Goal: Task Accomplishment & Management: Manage account settings

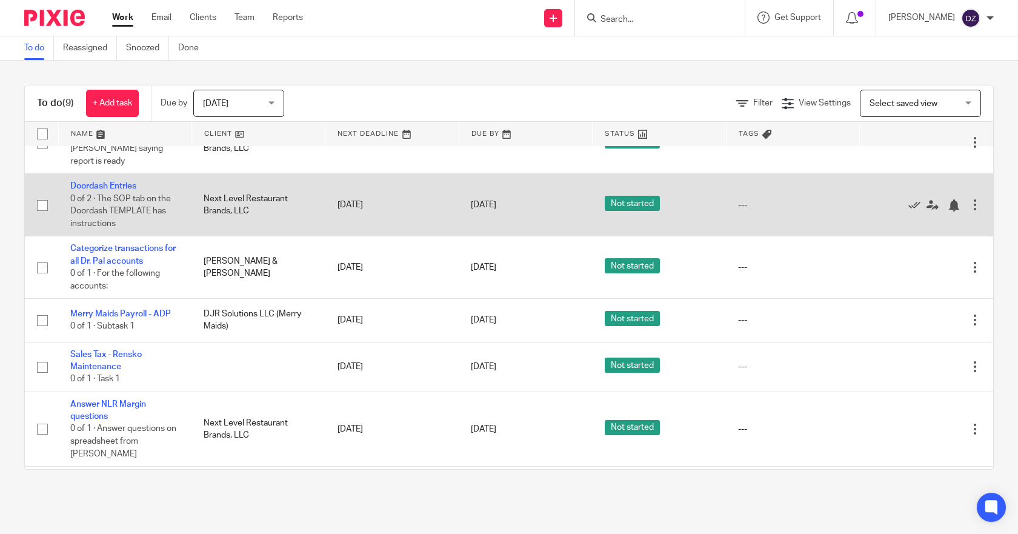
scroll to position [162, 0]
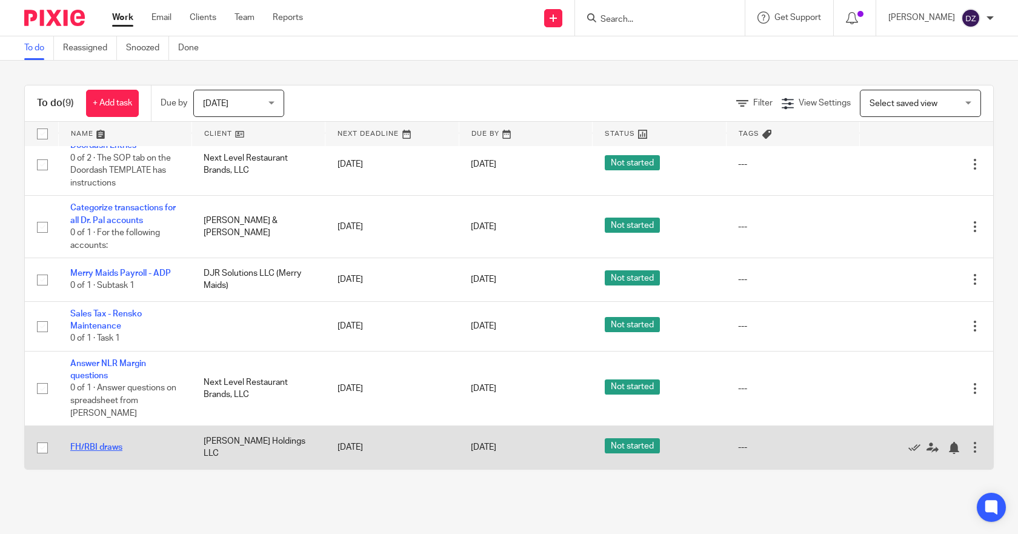
click at [104, 446] on link "FH/RBI draws" at bounding box center [96, 447] width 52 height 8
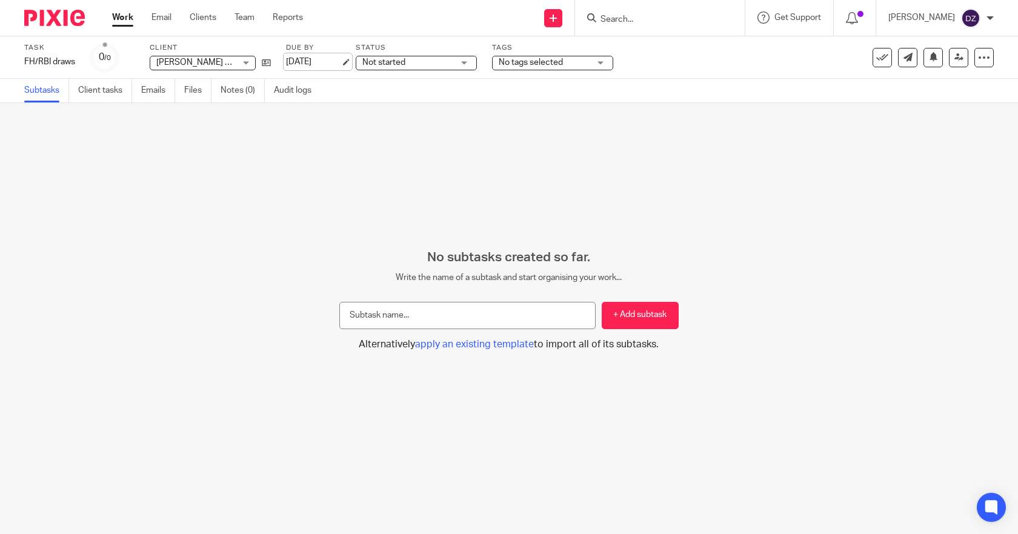
click at [311, 62] on link "[DATE]" at bounding box center [313, 62] width 55 height 13
click at [125, 18] on link "Work" at bounding box center [122, 18] width 21 height 12
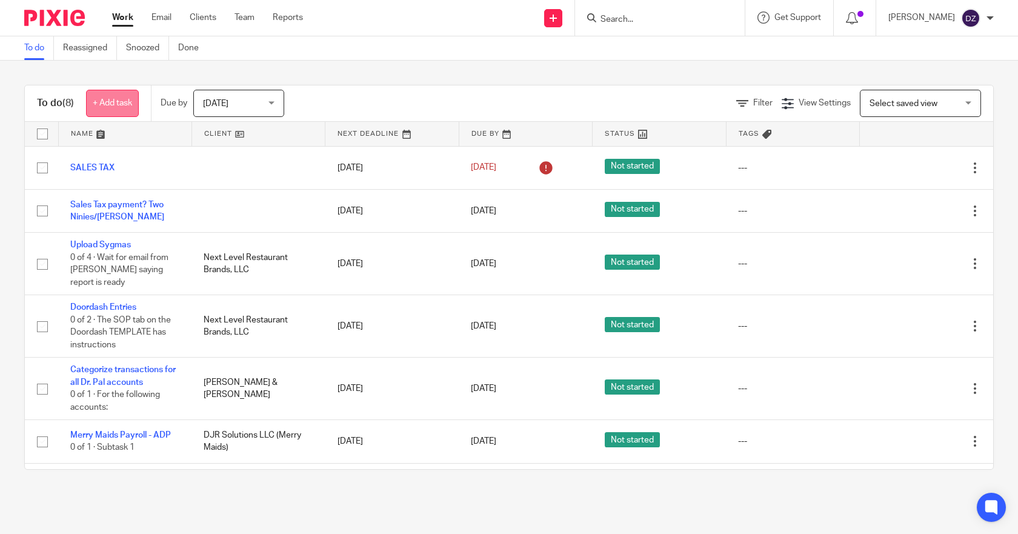
click at [113, 102] on link "+ Add task" at bounding box center [112, 103] width 53 height 27
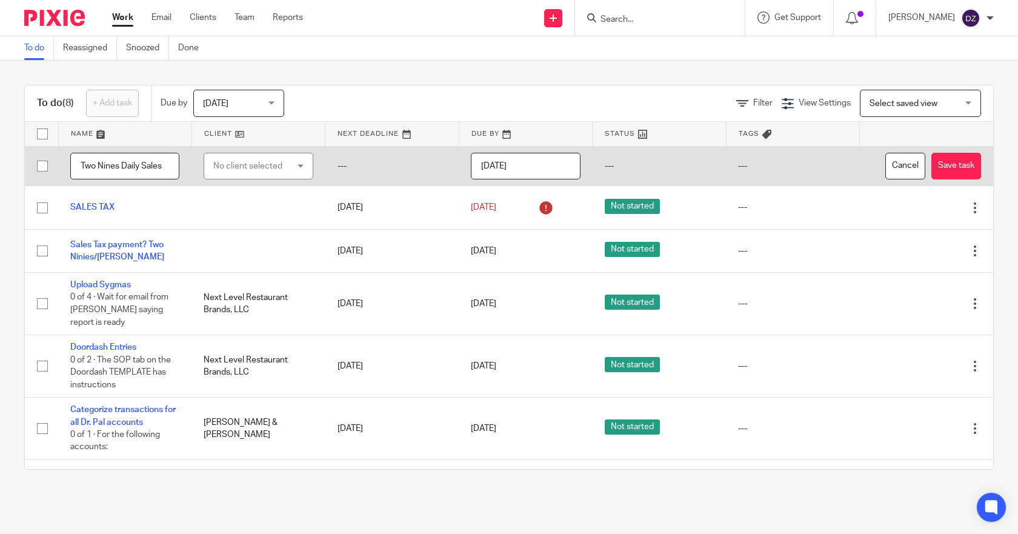
type input "Two Nines Daily Sales"
click at [267, 165] on div "No client selected" at bounding box center [252, 165] width 79 height 25
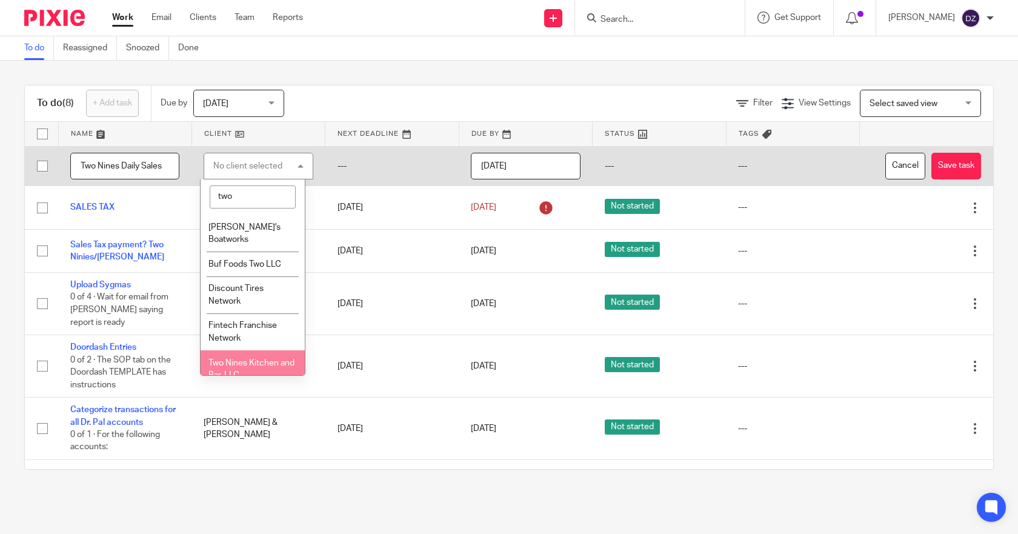
type input "two"
click at [247, 359] on span "Two Nines Kitchen and Bar, LLC" at bounding box center [251, 369] width 86 height 21
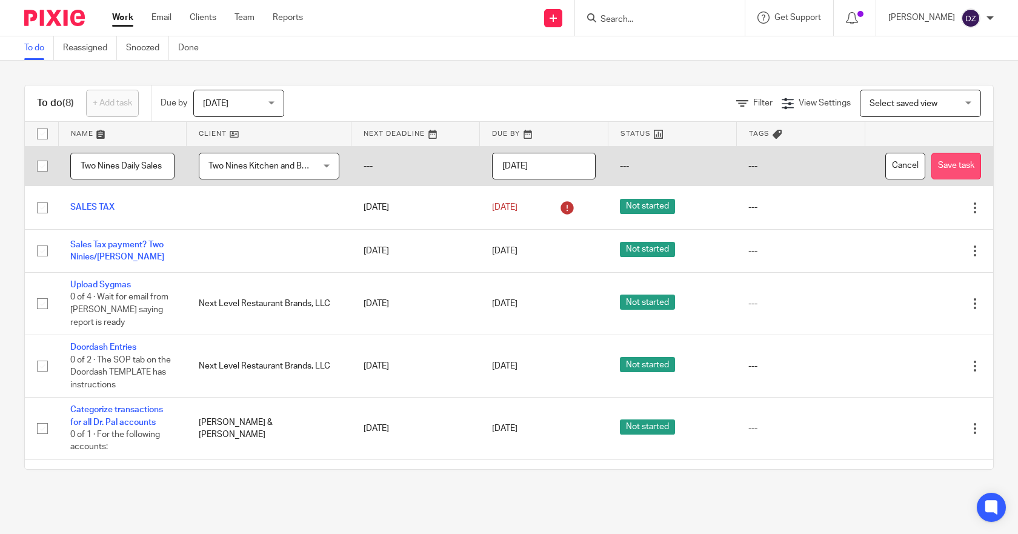
click at [939, 180] on button "Save task" at bounding box center [956, 166] width 50 height 27
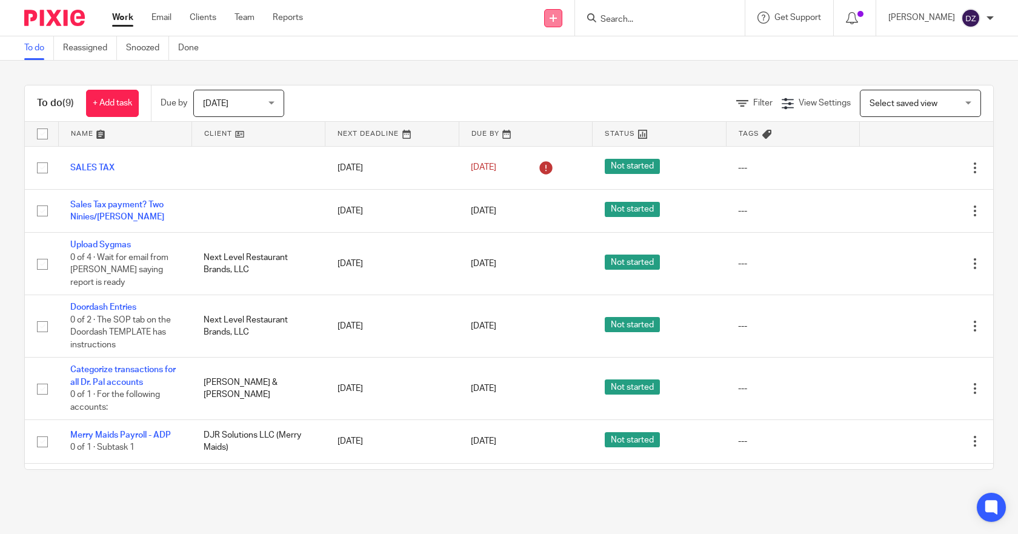
click at [562, 19] on link at bounding box center [553, 18] width 18 height 18
click at [562, 72] on link "Create task" at bounding box center [557, 74] width 85 height 18
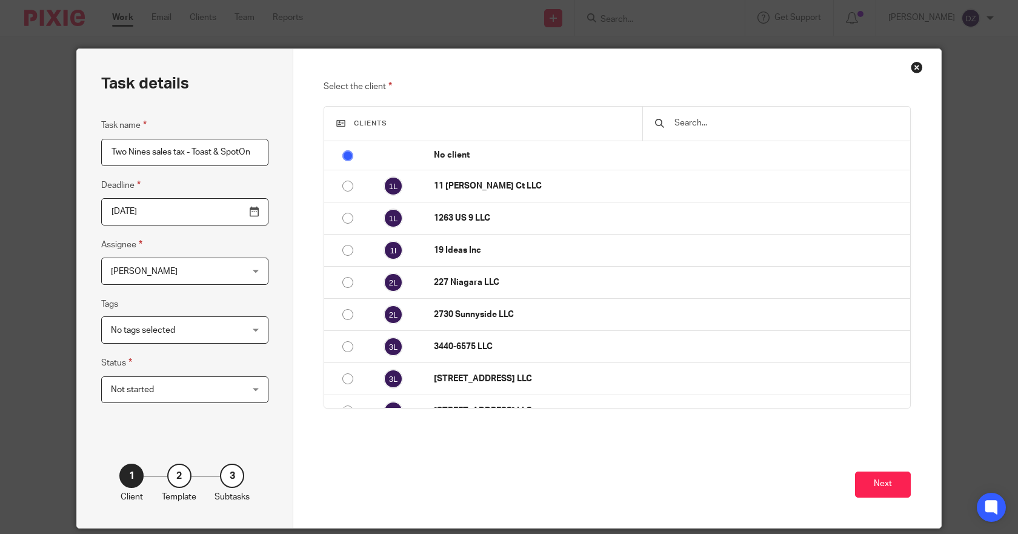
type input "Two Nines sales tax - Toast & SpotOn"
click at [250, 212] on input "[DATE]" at bounding box center [184, 211] width 167 height 27
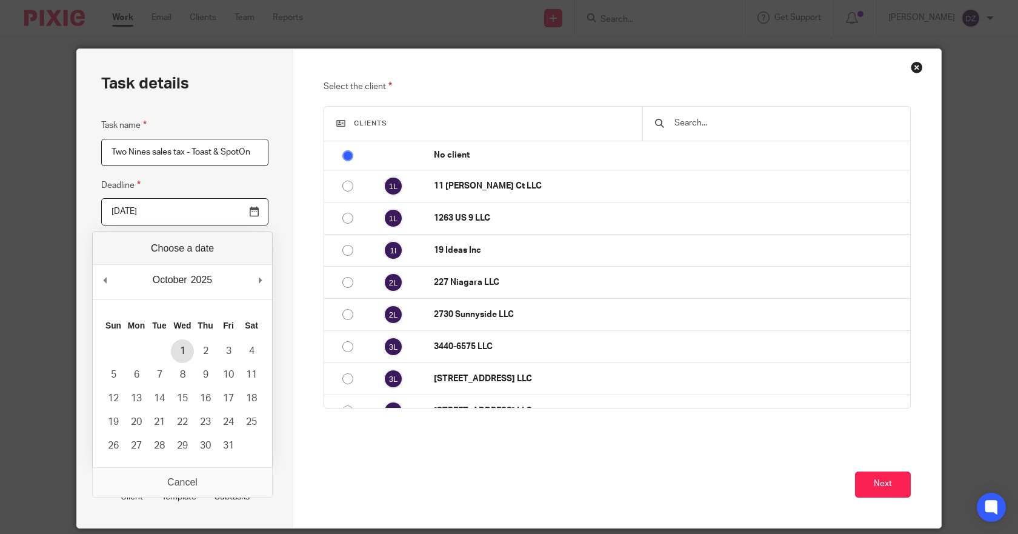
type input "2025-10-01"
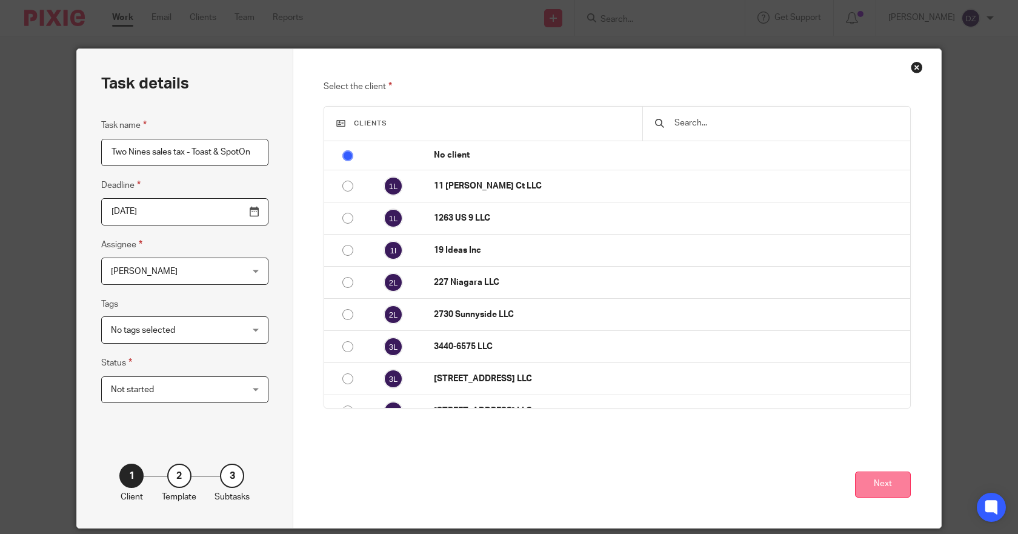
click at [873, 482] on button "Next" at bounding box center [883, 484] width 56 height 26
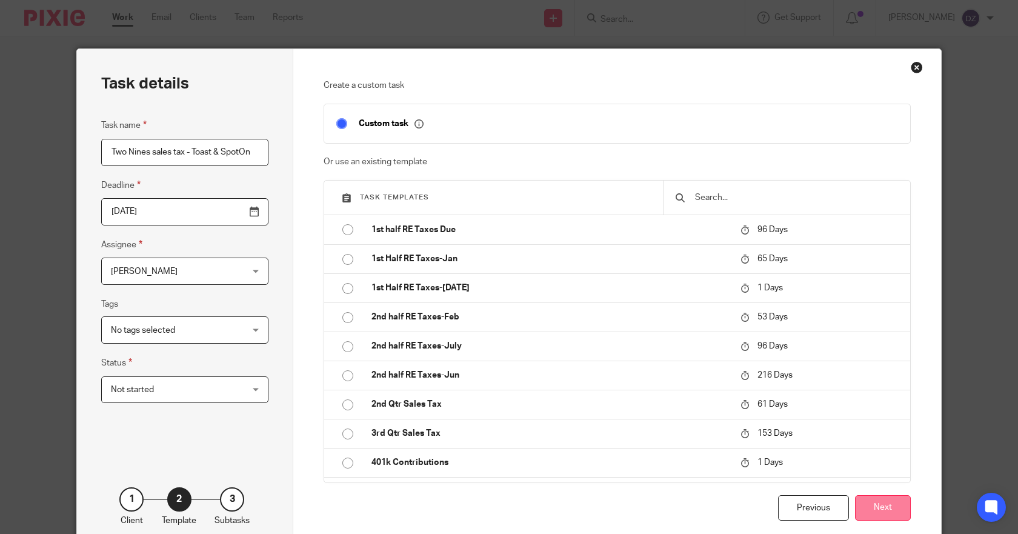
click at [883, 507] on button "Next" at bounding box center [883, 508] width 56 height 26
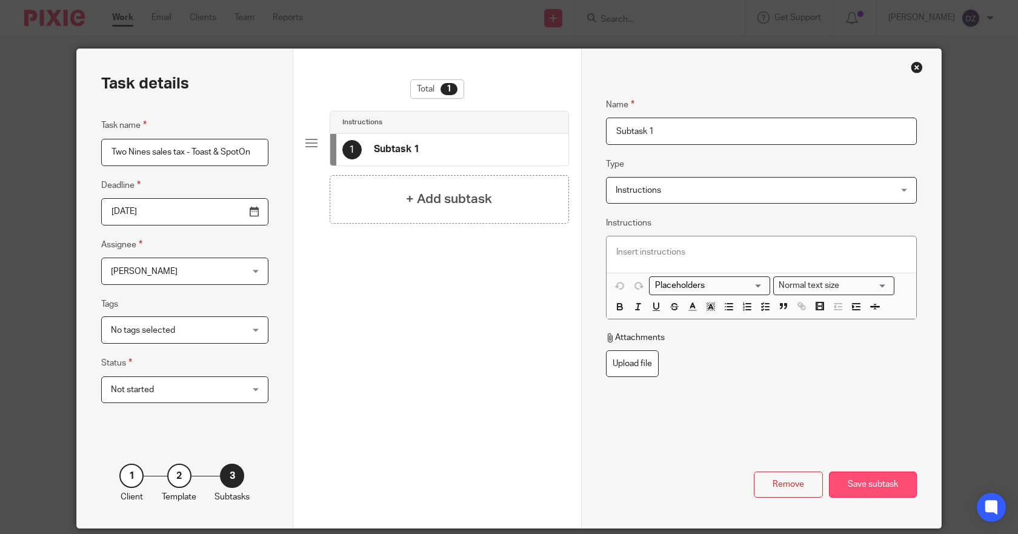
click at [862, 480] on div "Save subtask" at bounding box center [873, 484] width 88 height 26
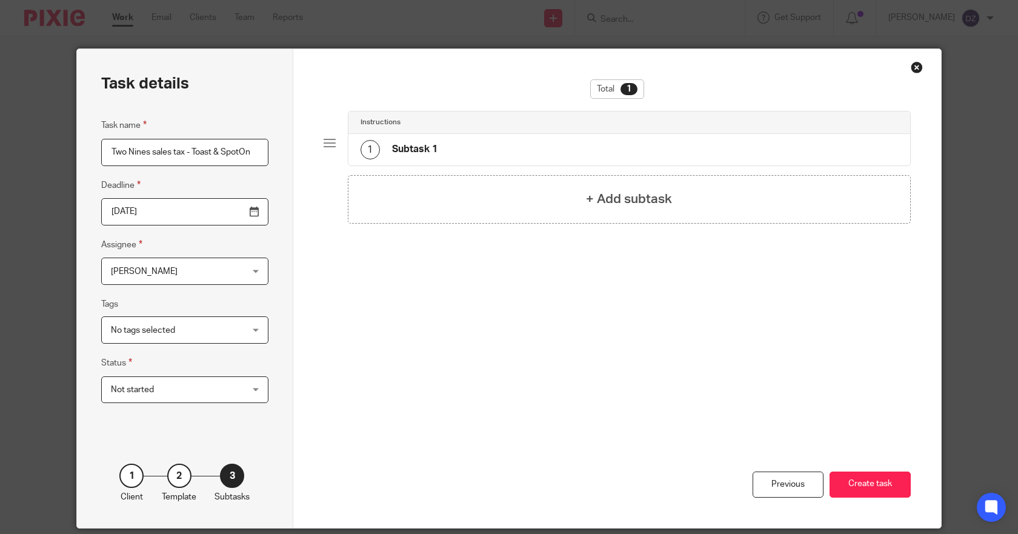
click at [862, 480] on button "Create task" at bounding box center [869, 484] width 81 height 26
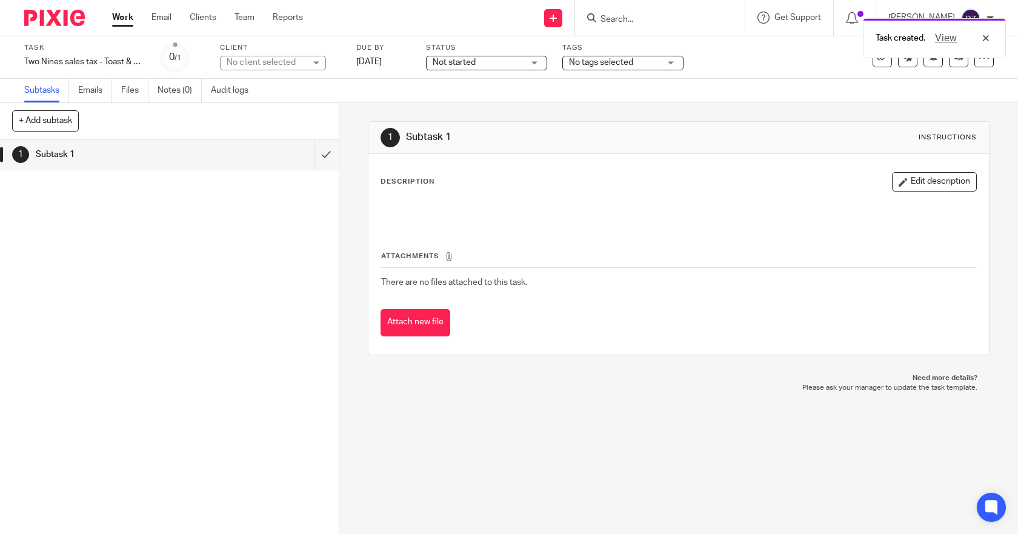
click at [123, 22] on link "Work" at bounding box center [122, 18] width 21 height 12
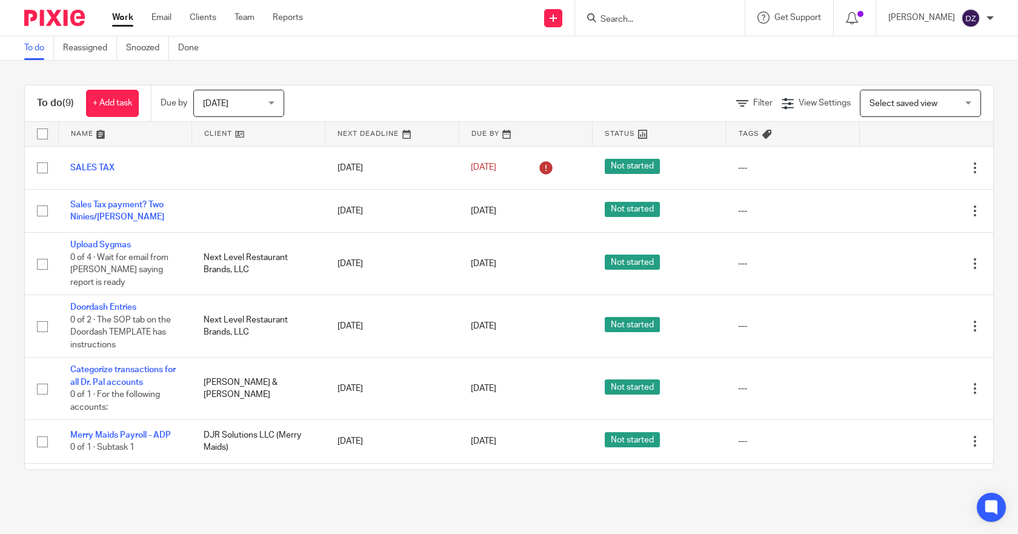
click at [271, 106] on div "[DATE] [DATE]" at bounding box center [238, 103] width 91 height 27
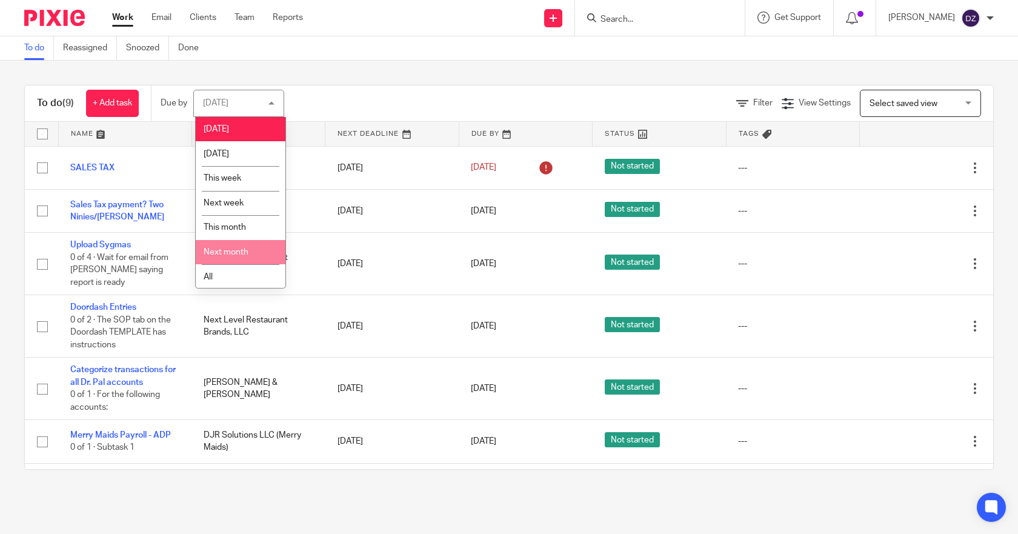
click at [233, 252] on span "Next month" at bounding box center [226, 252] width 45 height 8
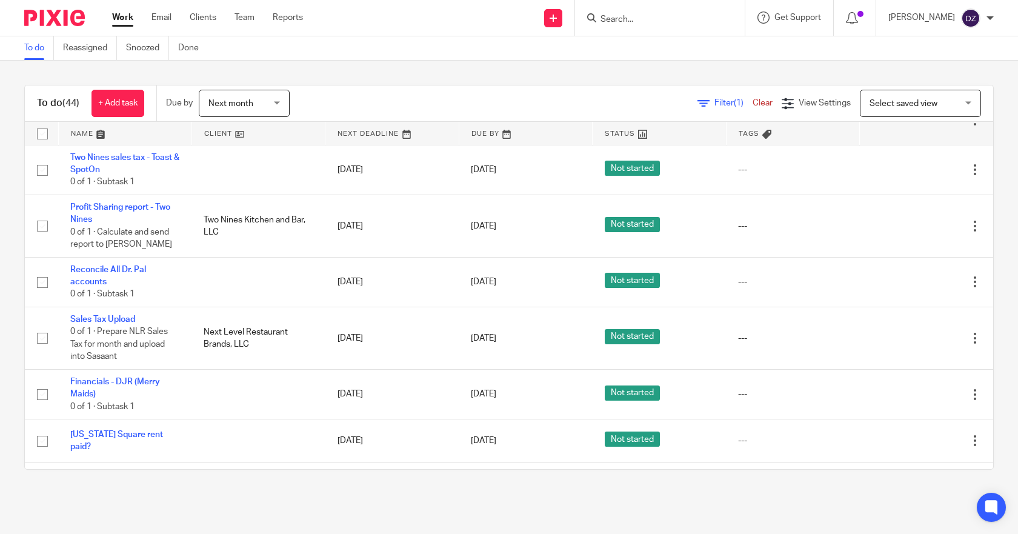
scroll to position [1941, 0]
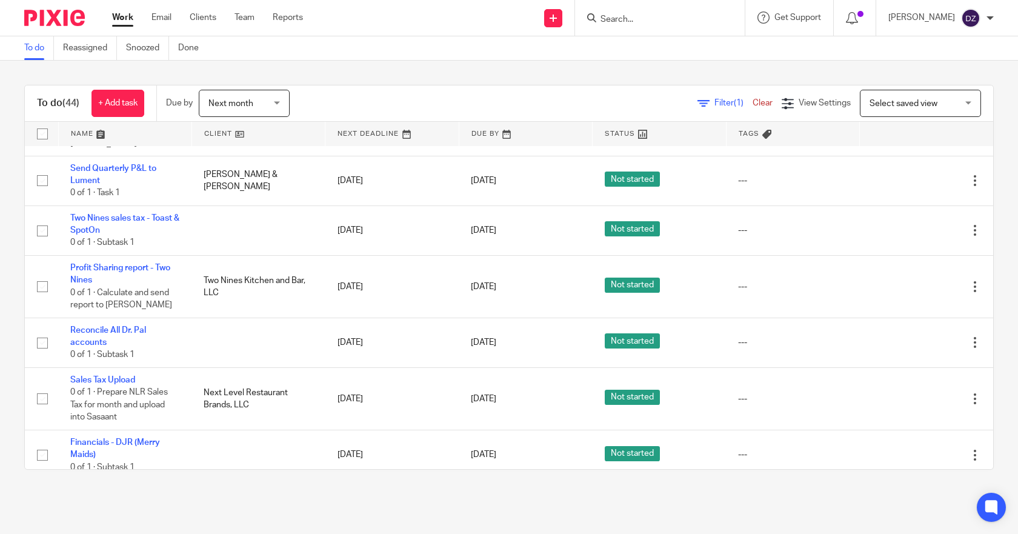
click at [280, 101] on div "Next month Next month" at bounding box center [244, 103] width 91 height 27
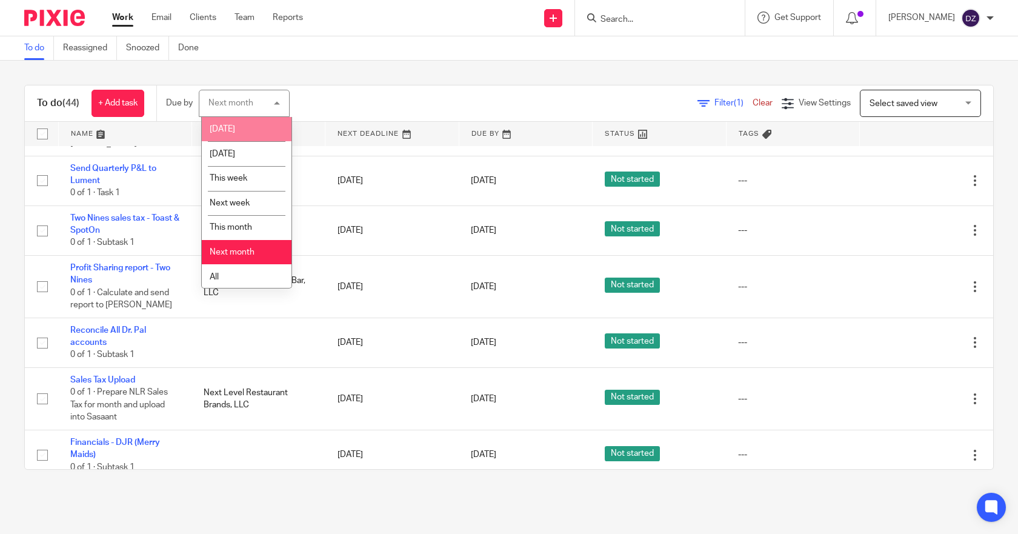
click at [215, 124] on li "[DATE]" at bounding box center [247, 129] width 90 height 25
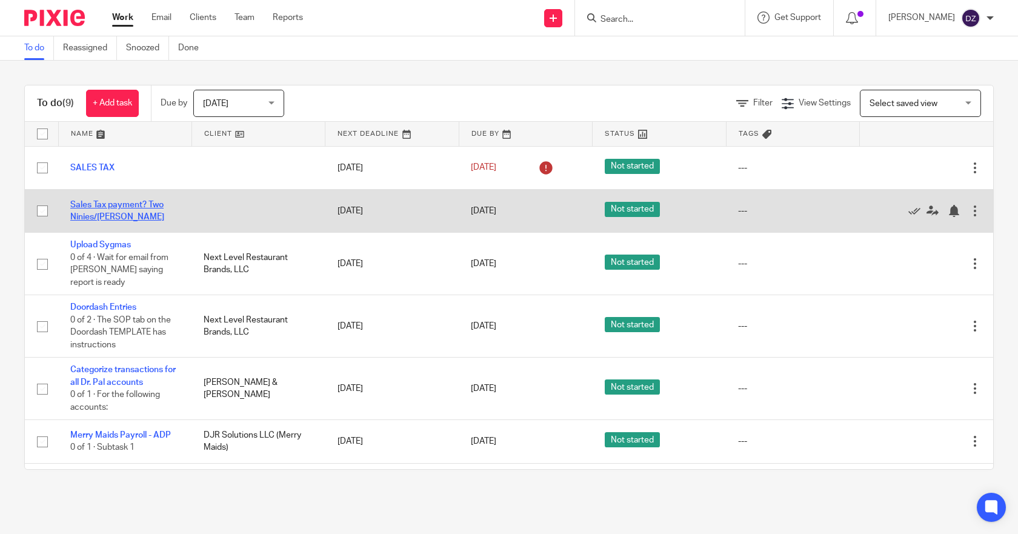
click at [119, 205] on link "Sales Tax payment? Two Ninies/[PERSON_NAME]" at bounding box center [117, 210] width 94 height 21
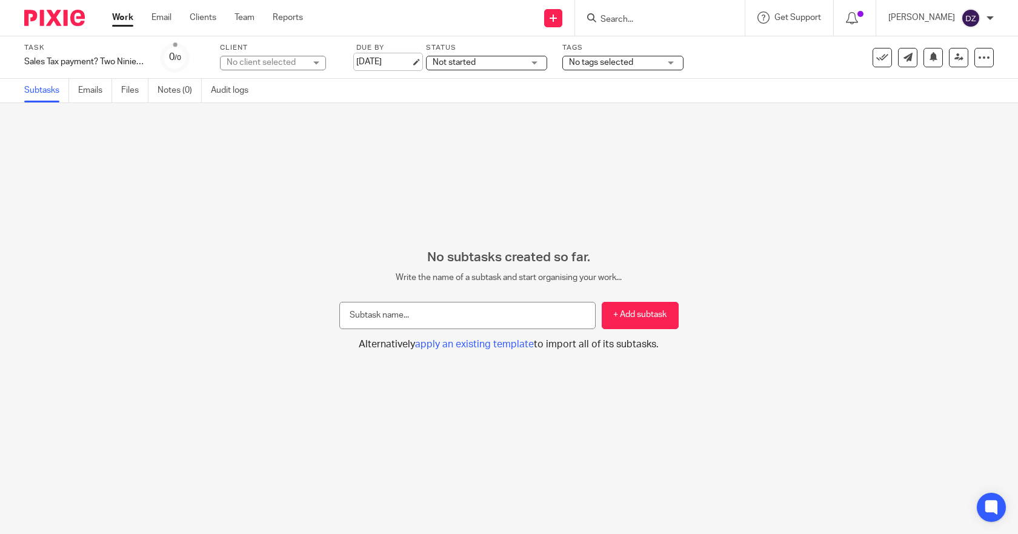
click at [403, 59] on link "[DATE]" at bounding box center [383, 62] width 55 height 13
click at [123, 17] on link "Work" at bounding box center [122, 18] width 21 height 12
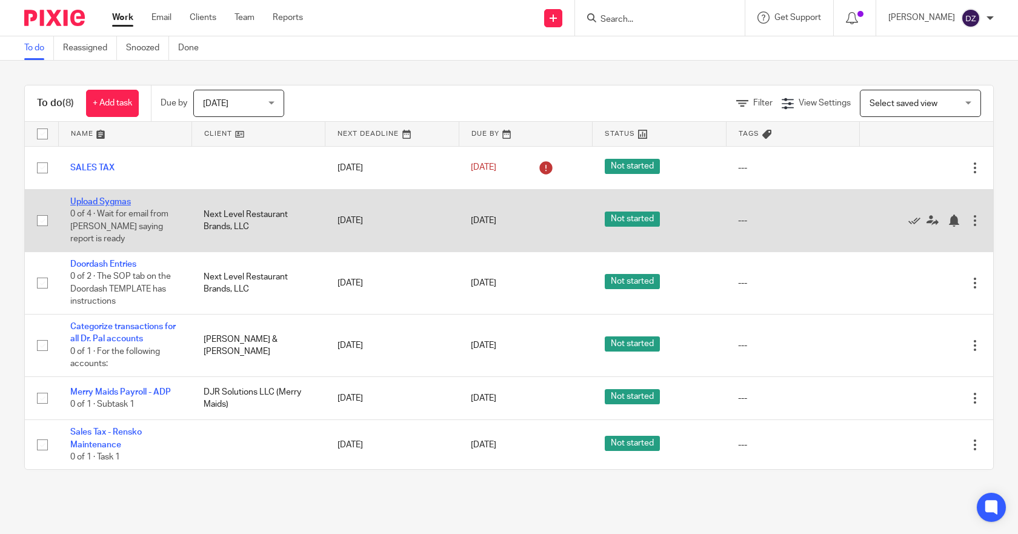
click at [116, 200] on link "Upload Sygmas" at bounding box center [100, 201] width 61 height 8
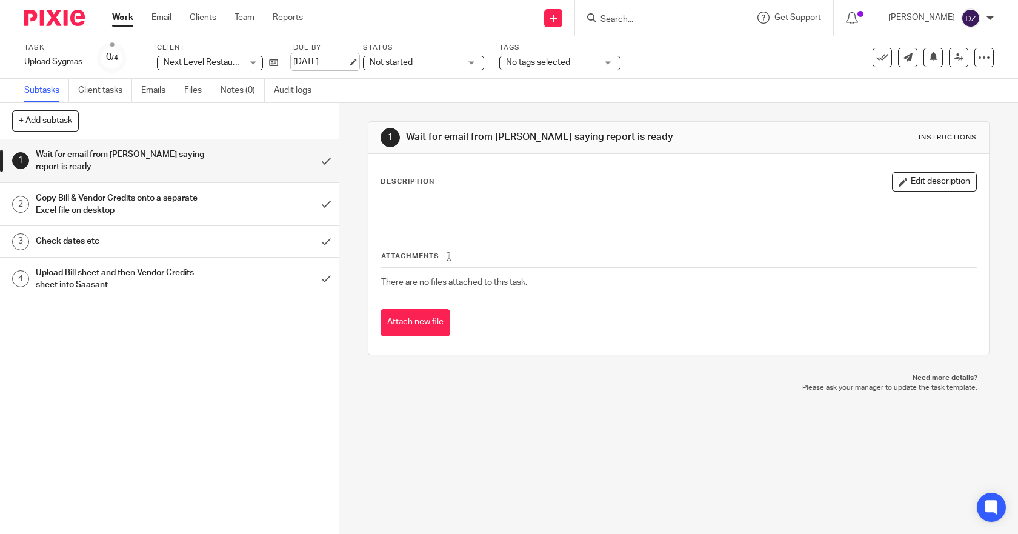
click at [342, 61] on link "[DATE]" at bounding box center [320, 62] width 55 height 13
click at [124, 17] on link "Work" at bounding box center [122, 18] width 21 height 12
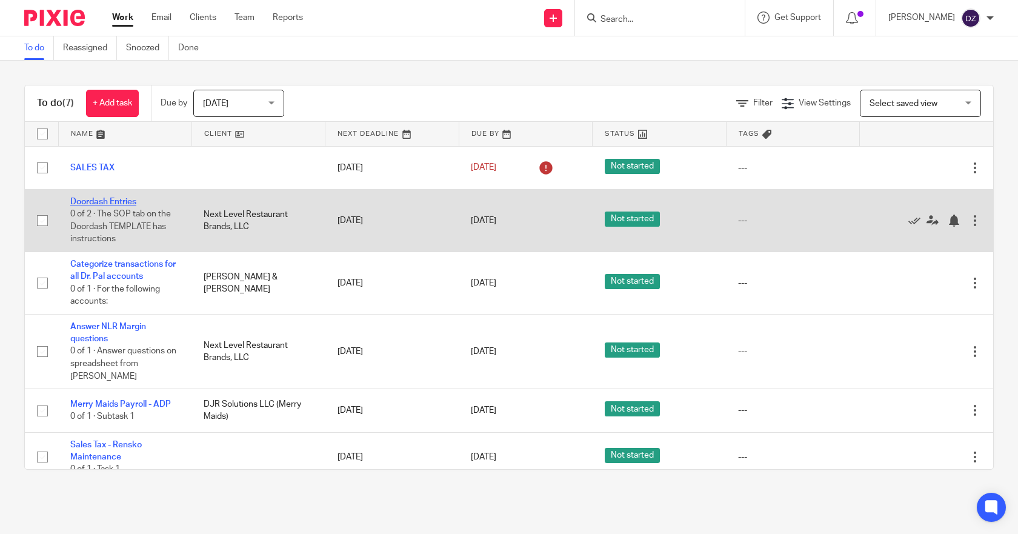
click at [93, 200] on link "Doordash Entries" at bounding box center [103, 201] width 66 height 8
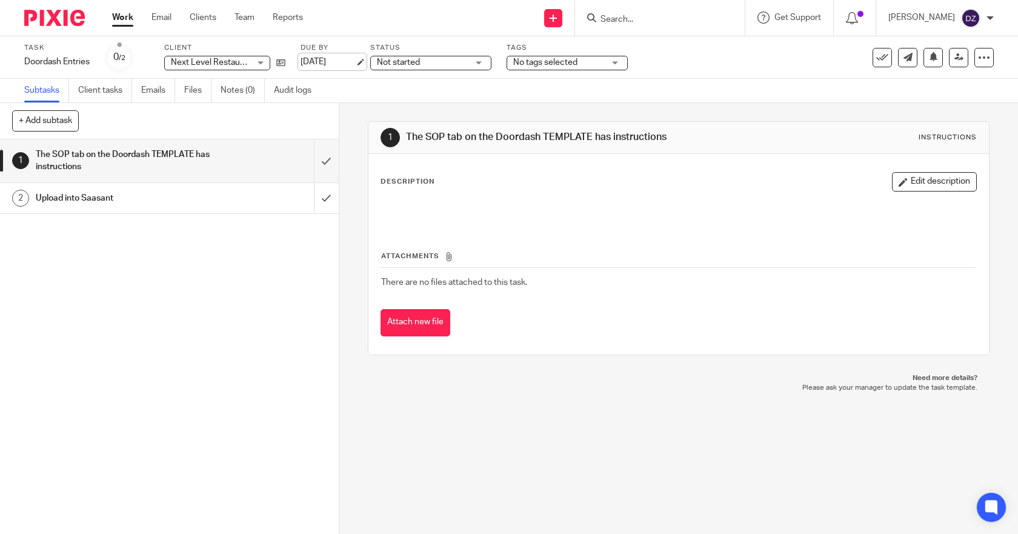
click at [344, 62] on link "[DATE]" at bounding box center [327, 62] width 55 height 13
click at [123, 22] on link "Work" at bounding box center [122, 18] width 21 height 12
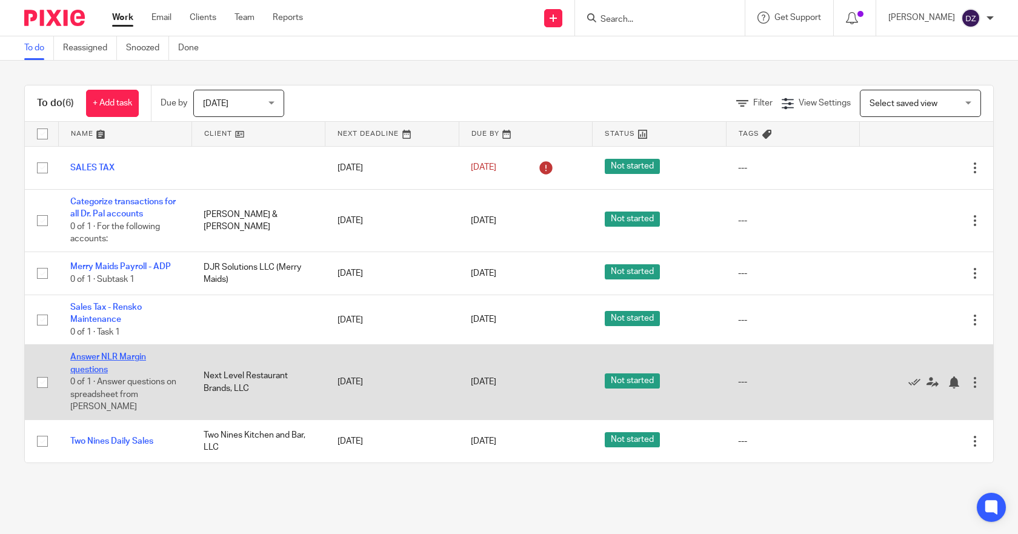
click at [123, 359] on link "Answer NLR Margin questions" at bounding box center [108, 363] width 76 height 21
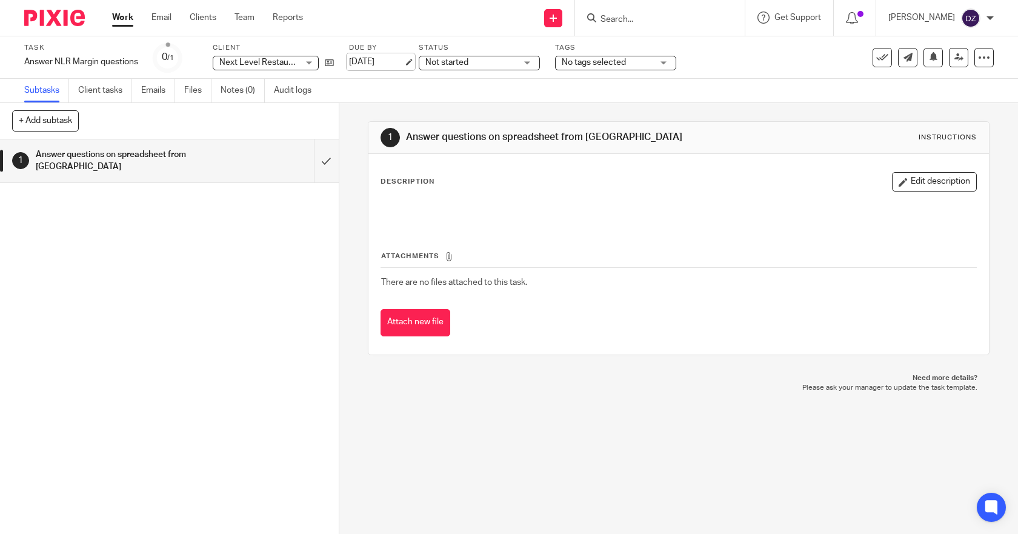
click at [383, 61] on link "[DATE]" at bounding box center [376, 62] width 55 height 13
click at [117, 18] on link "Work" at bounding box center [122, 18] width 21 height 12
